Goal: Transaction & Acquisition: Purchase product/service

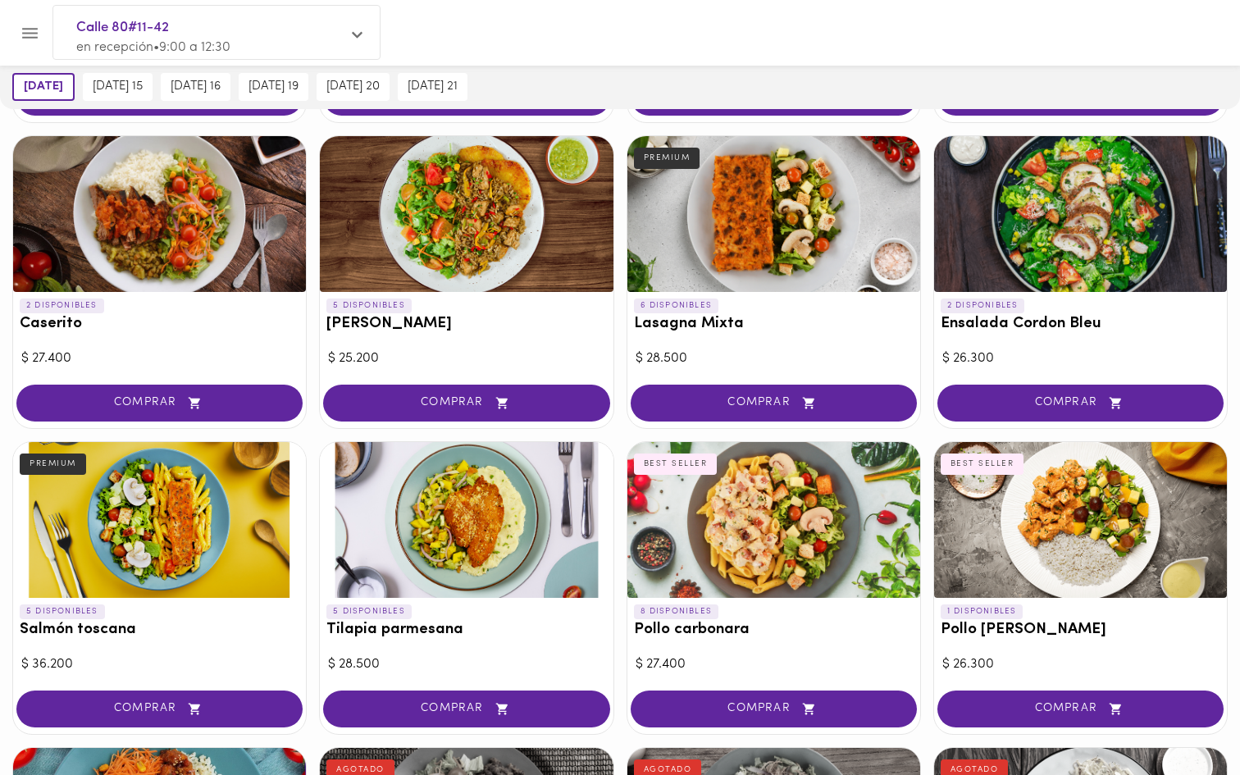
scroll to position [703, 0]
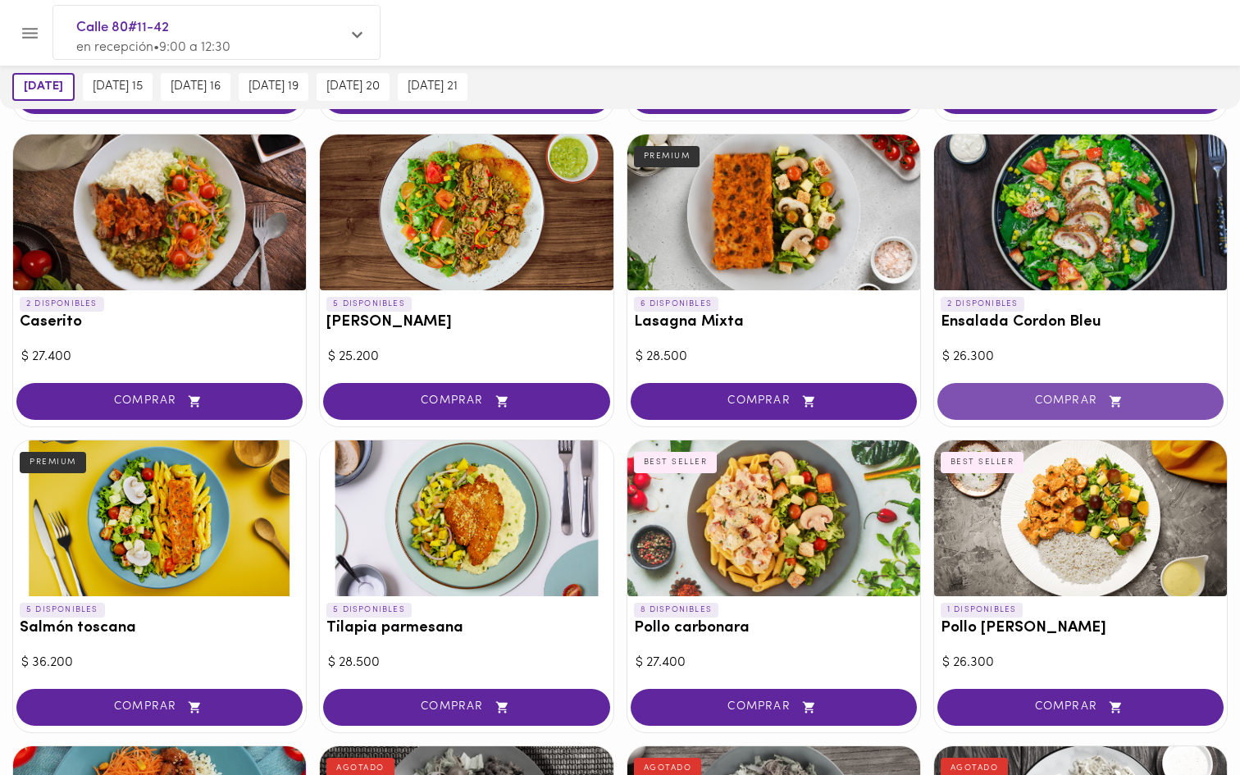
click at [1058, 395] on span "COMPRAR" at bounding box center [1080, 401] width 245 height 14
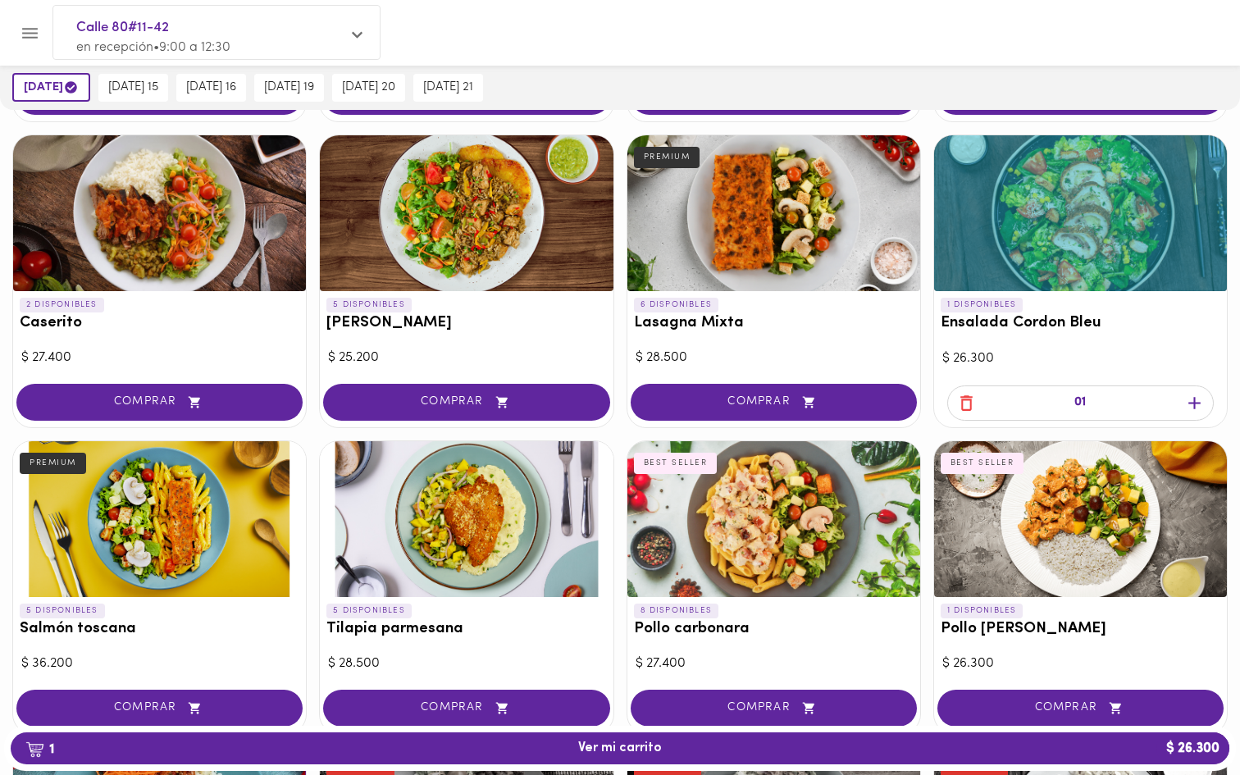
scroll to position [704, 0]
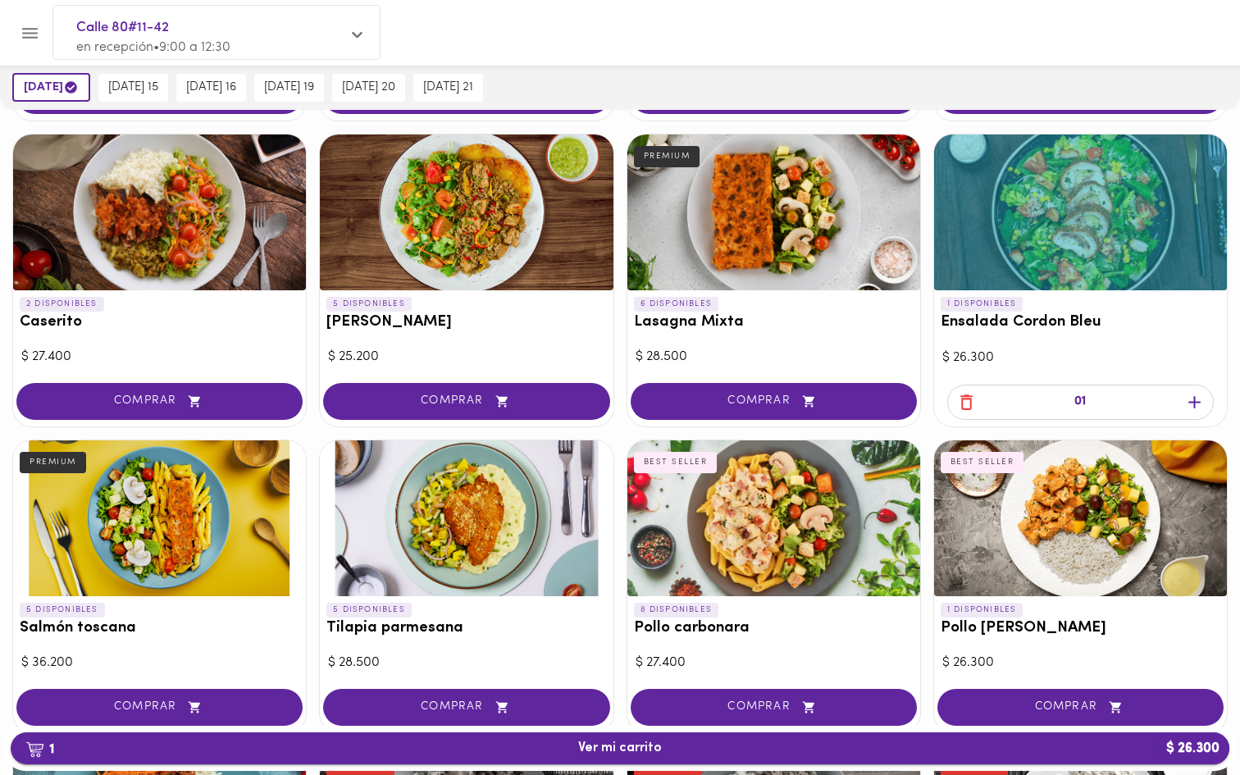
click at [1127, 747] on span "1 Ver mi carrito $ 26.300" at bounding box center [620, 749] width 1192 height 16
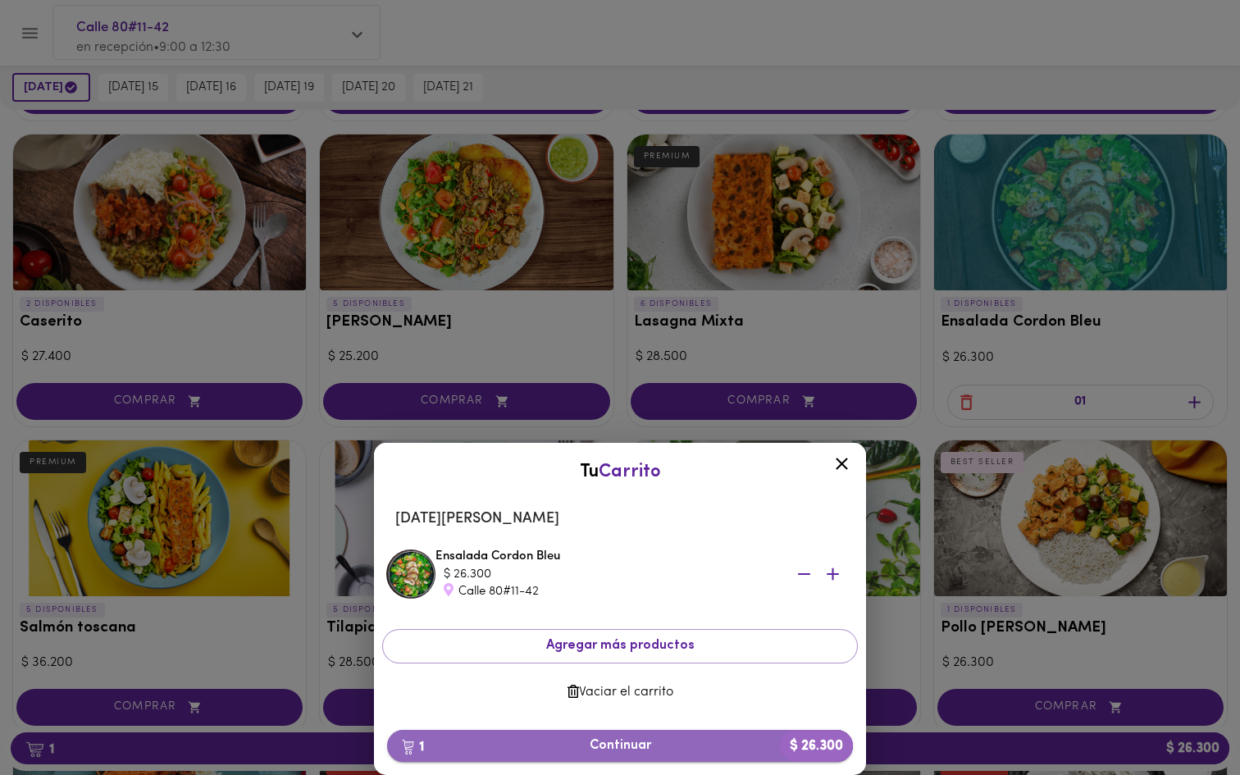
click at [626, 746] on span "1 Continuar $ 26.300" at bounding box center [620, 746] width 440 height 16
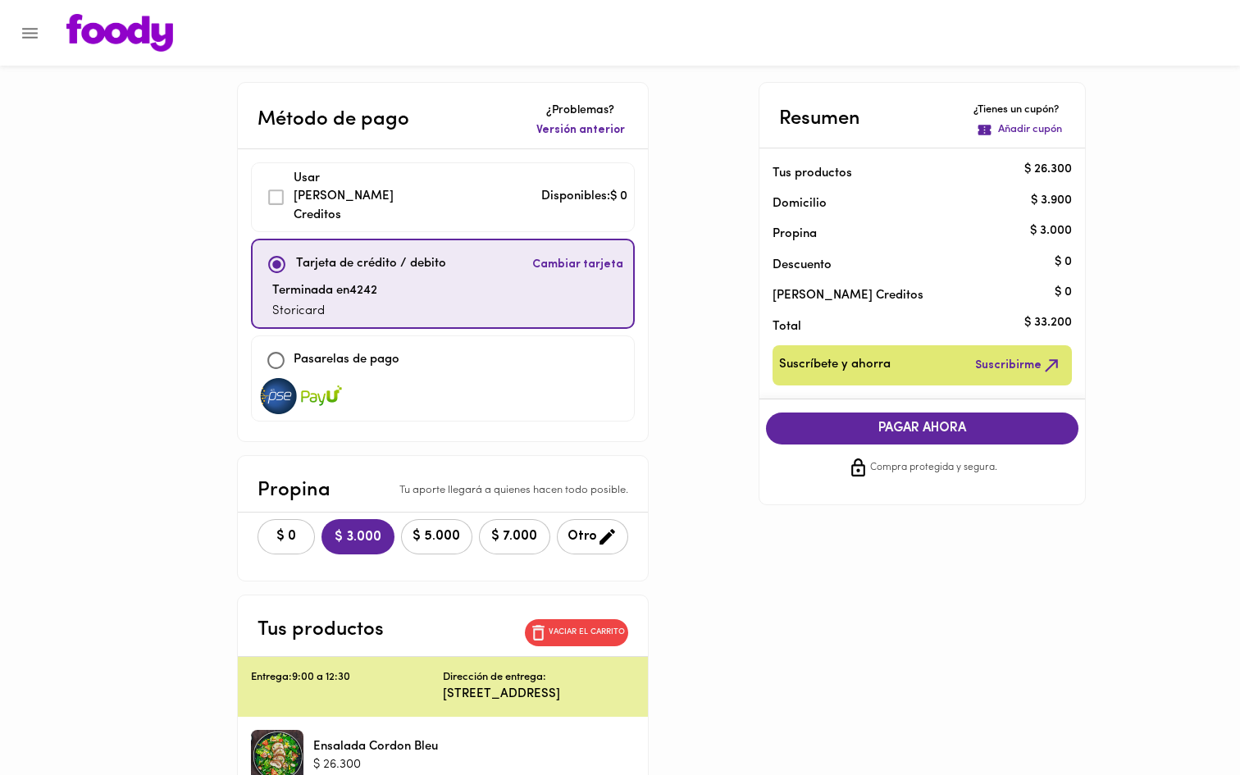
click at [915, 428] on span "PAGAR AHORA" at bounding box center [922, 429] width 280 height 16
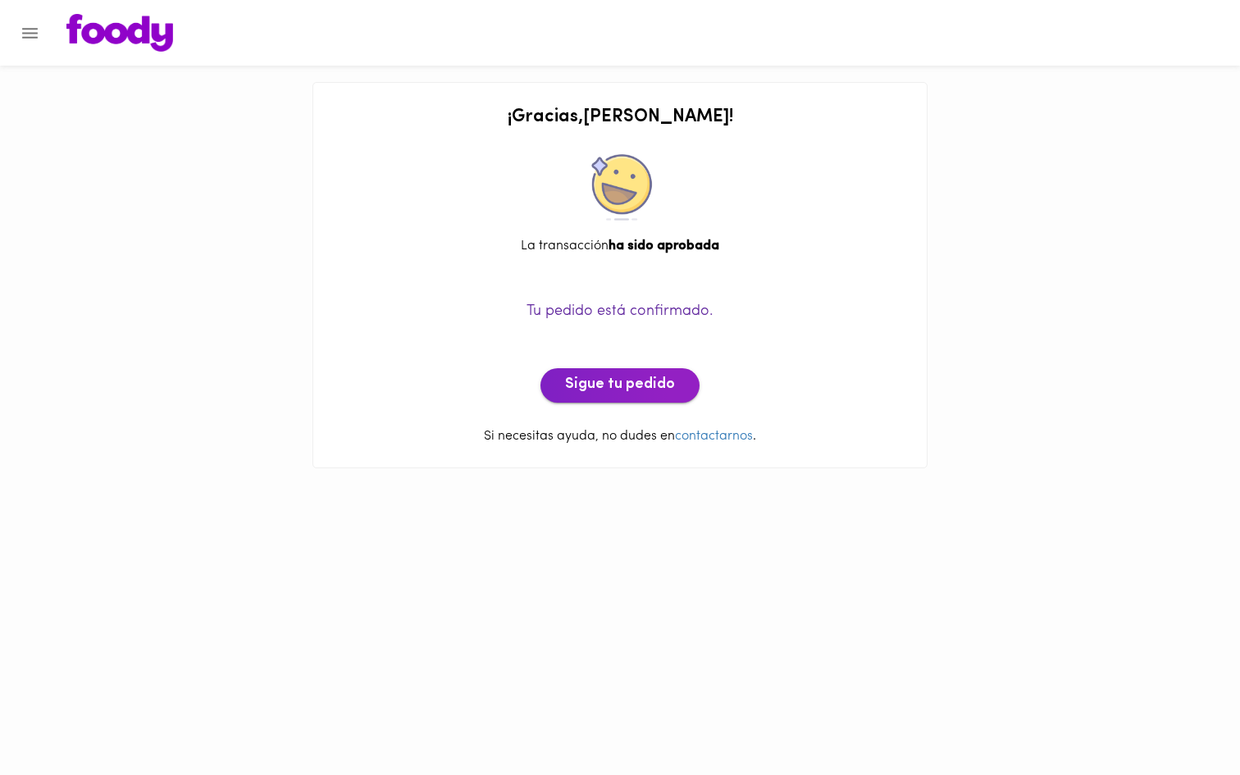
click at [604, 387] on span "Sigue tu pedido" at bounding box center [620, 385] width 110 height 18
